Goal: Task Accomplishment & Management: Use online tool/utility

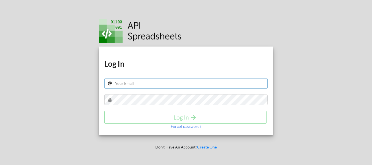
click at [160, 85] on input "text" at bounding box center [185, 83] width 163 height 10
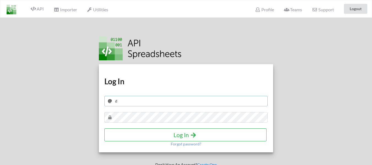
type input "[EMAIL_ADDRESS][DOMAIN_NAME]"
click at [173, 133] on h4 "Log In" at bounding box center [185, 134] width 150 height 7
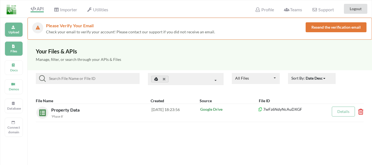
click at [10, 26] on div "Upload" at bounding box center [14, 29] width 18 height 15
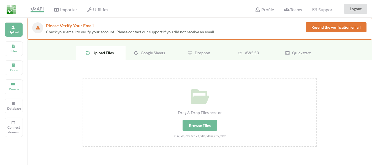
click at [144, 53] on span "Google Sheets" at bounding box center [151, 52] width 26 height 5
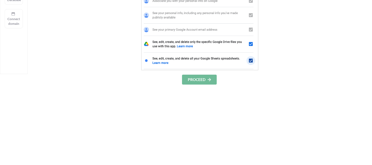
scroll to position [110, 0]
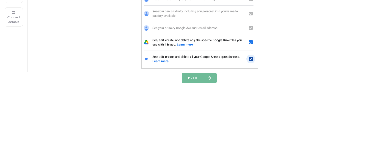
click at [201, 80] on button "PROCEED" at bounding box center [199, 78] width 35 height 10
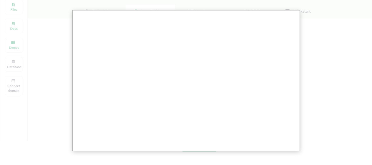
scroll to position [43, 0]
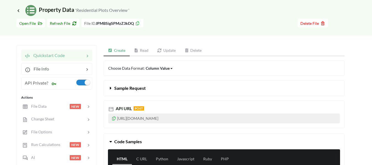
click at [143, 51] on link "Read" at bounding box center [141, 50] width 23 height 11
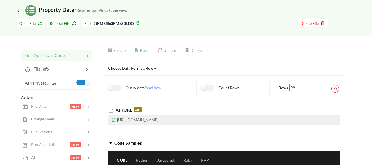
click at [113, 120] on icon at bounding box center [113, 119] width 5 height 4
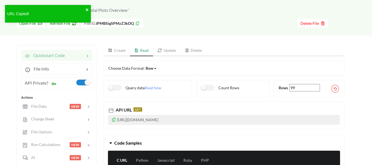
click at [113, 119] on icon at bounding box center [113, 119] width 5 height 4
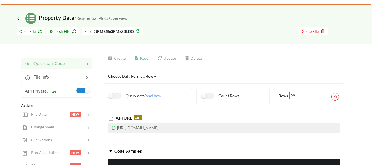
scroll to position [7, 0]
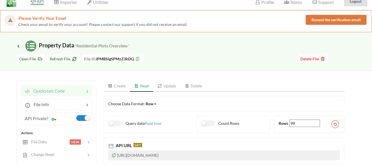
click at [168, 86] on link "Update" at bounding box center [166, 86] width 27 height 11
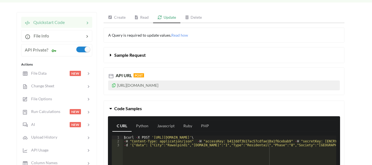
scroll to position [62, 0]
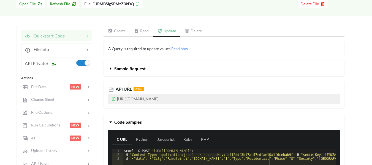
click at [120, 30] on link "Create" at bounding box center [116, 31] width 26 height 11
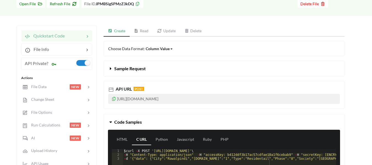
click at [139, 31] on link "Read" at bounding box center [141, 31] width 23 height 11
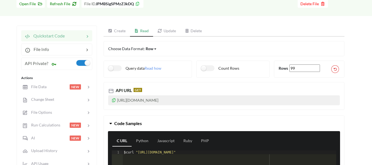
click at [165, 30] on link "Update" at bounding box center [166, 31] width 27 height 11
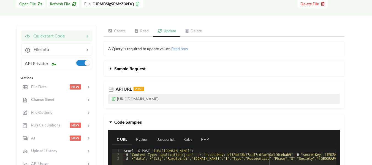
click at [127, 69] on span "Sample Request" at bounding box center [129, 68] width 31 height 5
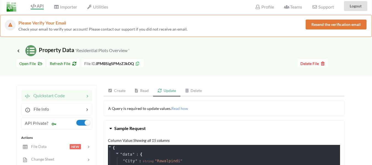
scroll to position [0, 0]
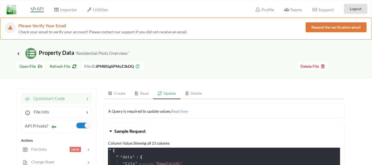
click at [142, 93] on link "Read" at bounding box center [141, 93] width 23 height 11
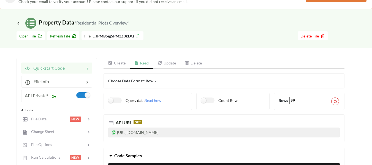
scroll to position [55, 0]
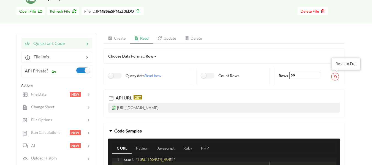
click at [335, 76] on icon at bounding box center [334, 76] width 3 height 2
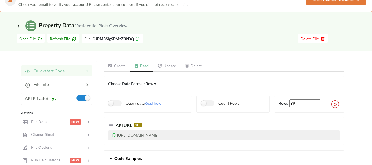
scroll to position [0, 0]
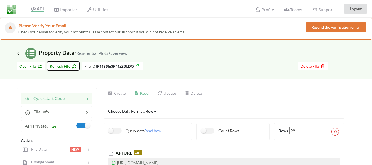
click at [62, 67] on span "Refresh File" at bounding box center [63, 66] width 27 height 5
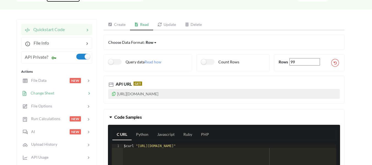
scroll to position [55, 0]
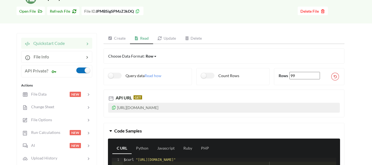
click at [80, 68] on label at bounding box center [82, 70] width 13 height 6
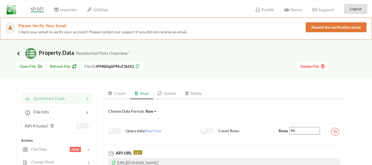
click at [18, 52] on icon at bounding box center [18, 53] width 5 height 4
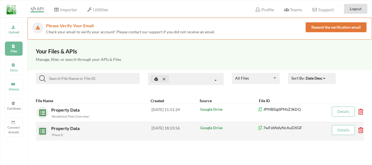
click at [359, 129] on icon at bounding box center [359, 128] width 2 height 2
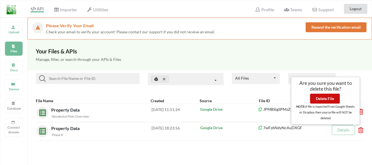
click at [325, 99] on button "Delete File" at bounding box center [325, 99] width 30 height 10
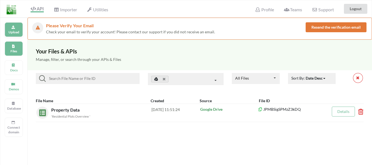
click at [15, 30] on p "Upload" at bounding box center [13, 32] width 13 height 5
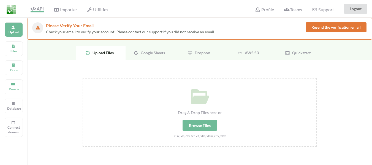
click at [149, 51] on span "Google Sheets" at bounding box center [151, 52] width 26 height 5
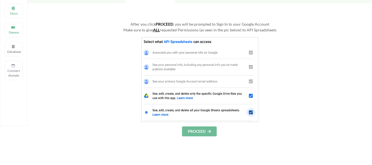
scroll to position [110, 0]
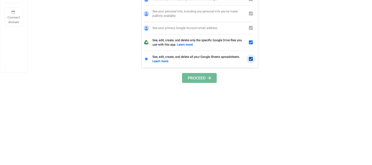
click at [202, 80] on button "PROCEED" at bounding box center [199, 78] width 35 height 10
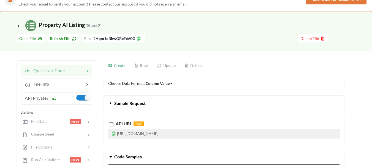
scroll to position [28, 0]
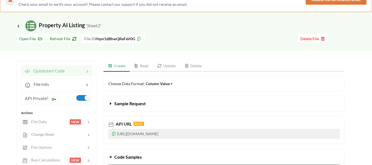
click at [144, 65] on link "Read" at bounding box center [141, 66] width 23 height 11
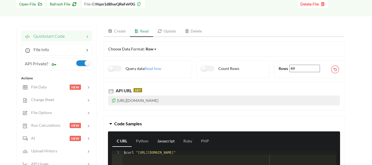
scroll to position [55, 0]
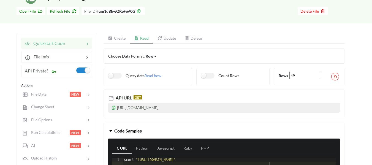
click at [113, 108] on icon at bounding box center [113, 107] width 5 height 4
click at [116, 37] on link "Create" at bounding box center [116, 38] width 26 height 11
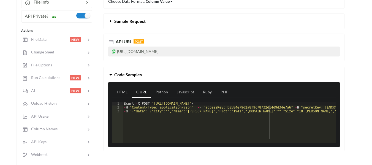
scroll to position [110, 0]
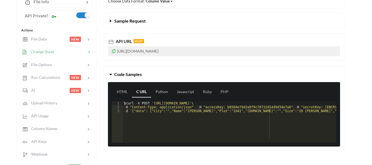
click at [86, 50] on icon at bounding box center [89, 53] width 6 height 6
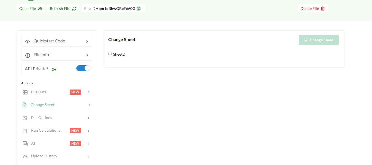
scroll to position [28, 0]
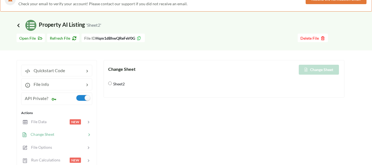
click at [19, 26] on icon at bounding box center [18, 25] width 5 height 4
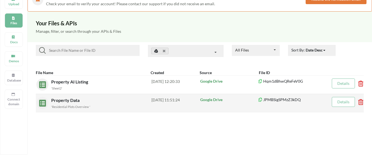
click at [162, 100] on div "2025-09-03 11:51:24" at bounding box center [175, 103] width 48 height 12
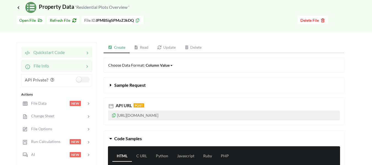
scroll to position [56, 0]
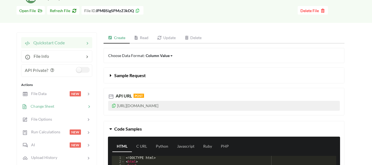
click at [87, 107] on icon at bounding box center [89, 107] width 6 height 6
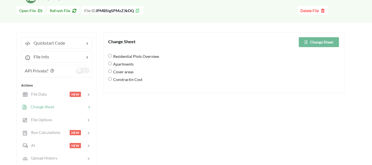
click at [110, 55] on Overview\ "Residential Plots Overview" at bounding box center [110, 56] width 4 height 4
radio Overview\ "true"
click at [109, 64] on input "Apartments" at bounding box center [110, 64] width 4 height 4
radio input "true"
click at [111, 70] on areas "Cover areas" at bounding box center [110, 71] width 4 height 4
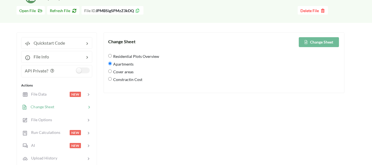
radio areas "true"
click at [109, 78] on Cost "Constractin Cost" at bounding box center [110, 79] width 4 height 4
radio Cost "true"
click at [110, 55] on Overview\ "Residential Plots Overview" at bounding box center [110, 56] width 4 height 4
radio Overview\ "true"
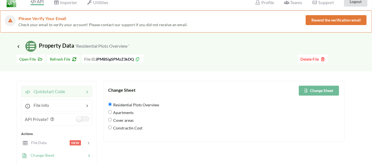
scroll to position [1, 0]
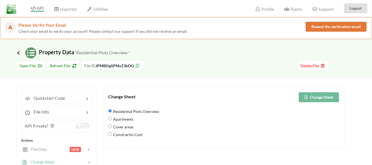
click at [20, 53] on icon at bounding box center [18, 53] width 5 height 4
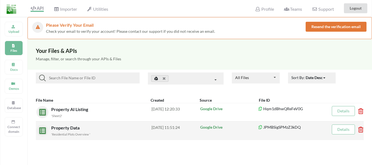
click at [77, 130] on div "Property Data 'Residential Plots Overview '" at bounding box center [101, 130] width 100 height 12
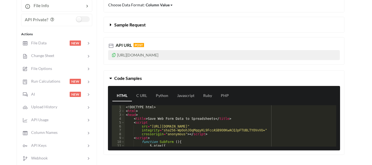
scroll to position [111, 0]
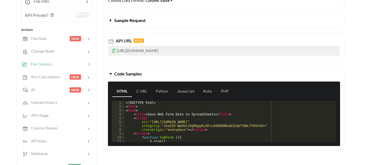
click at [87, 63] on icon at bounding box center [89, 65] width 6 height 6
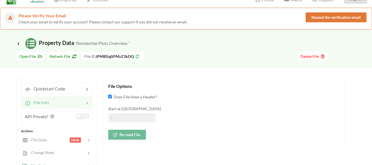
scroll to position [0, 0]
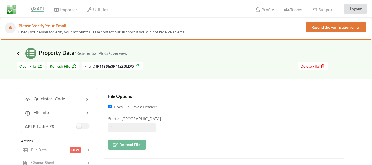
click at [17, 53] on icon at bounding box center [18, 53] width 5 height 4
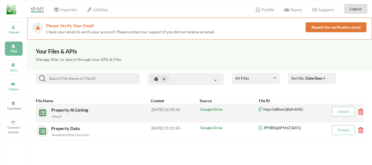
click at [207, 109] on p "Google Drive" at bounding box center [229, 109] width 58 height 6
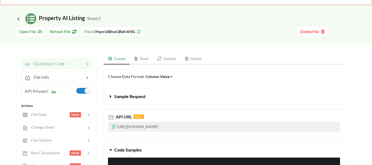
scroll to position [55, 0]
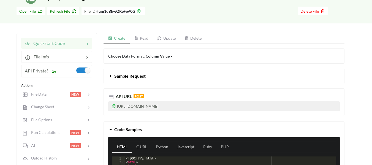
click at [145, 36] on link "Read" at bounding box center [141, 38] width 23 height 11
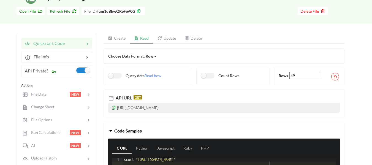
click at [114, 108] on icon at bounding box center [113, 107] width 5 height 4
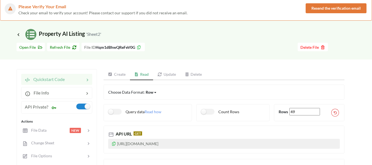
scroll to position [28, 0]
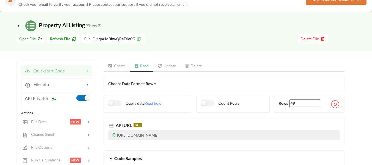
click at [83, 98] on label at bounding box center [82, 98] width 13 height 6
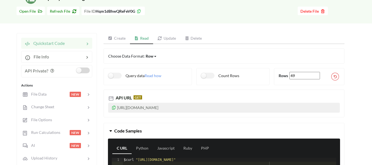
click at [80, 71] on label at bounding box center [82, 70] width 13 height 6
click at [83, 70] on label at bounding box center [82, 70] width 13 height 6
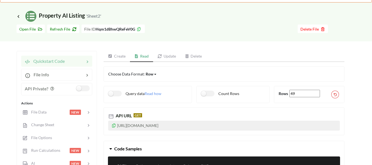
scroll to position [28, 0]
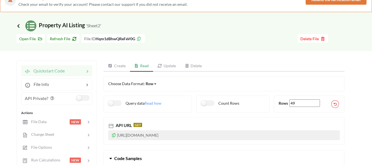
click at [19, 26] on icon at bounding box center [18, 26] width 5 height 4
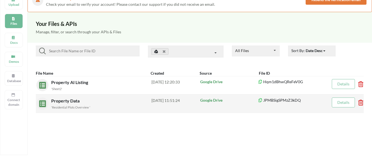
click at [171, 102] on div "2025-09-03 11:51:24" at bounding box center [175, 103] width 48 height 12
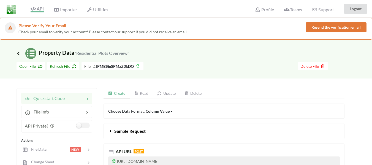
click at [18, 53] on icon at bounding box center [18, 53] width 5 height 4
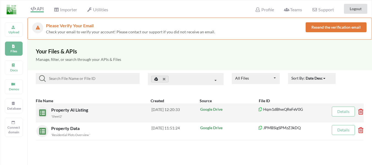
click at [165, 108] on div "2025-09-03 12:20:33" at bounding box center [175, 112] width 48 height 12
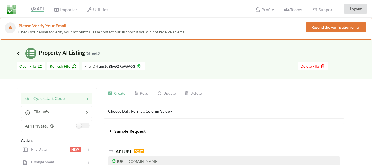
click at [18, 53] on icon at bounding box center [18, 53] width 5 height 4
